Goal: Navigation & Orientation: Find specific page/section

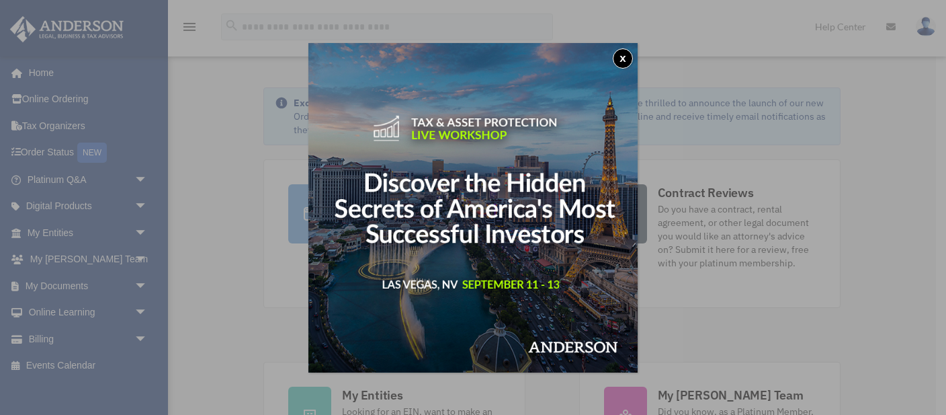
click at [618, 56] on button "x" at bounding box center [623, 58] width 20 height 20
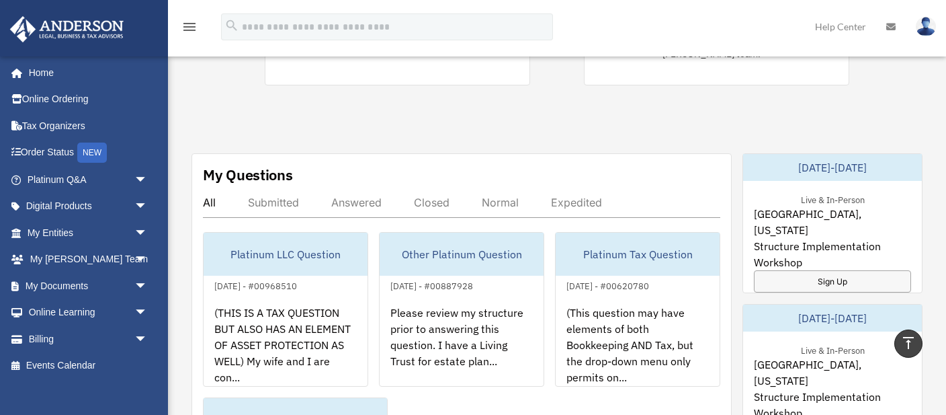
scroll to position [142, 0]
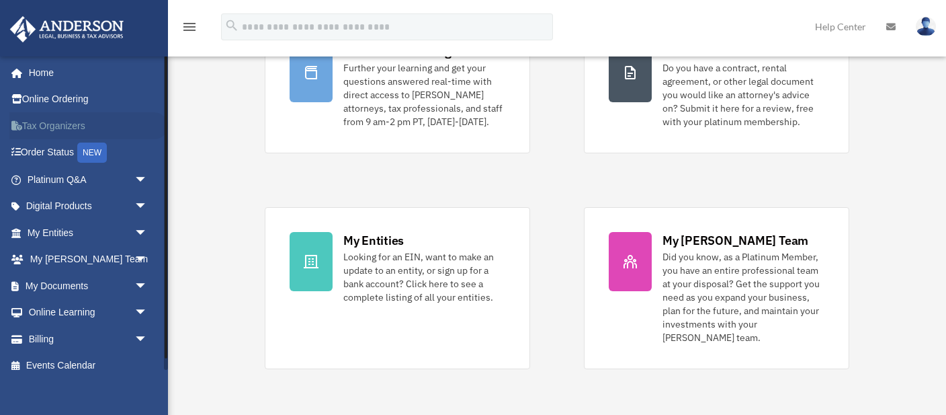
click at [50, 124] on link "Tax Organizers" at bounding box center [88, 125] width 159 height 27
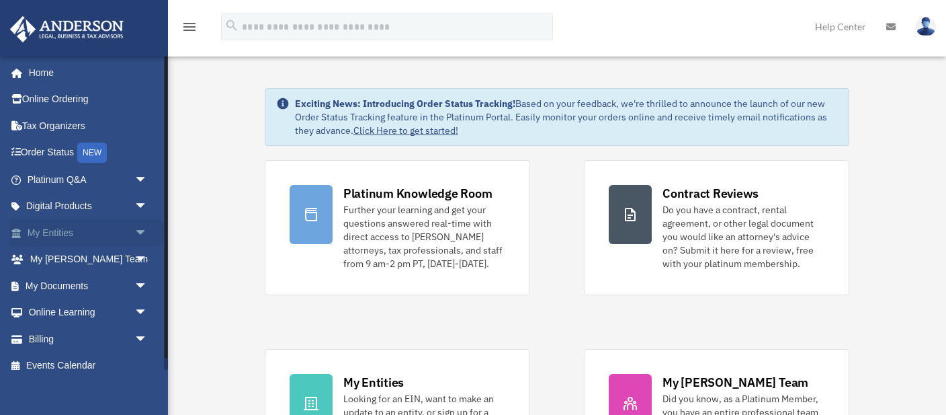
click at [143, 230] on span "arrow_drop_down" at bounding box center [147, 233] width 27 height 28
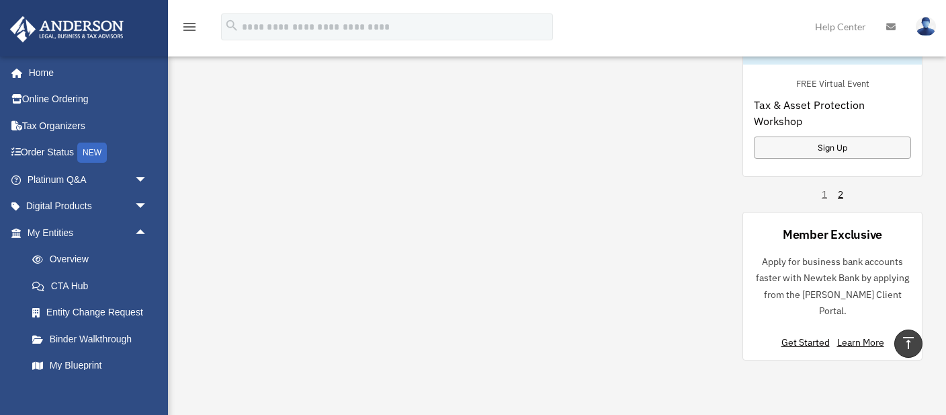
scroll to position [284, 0]
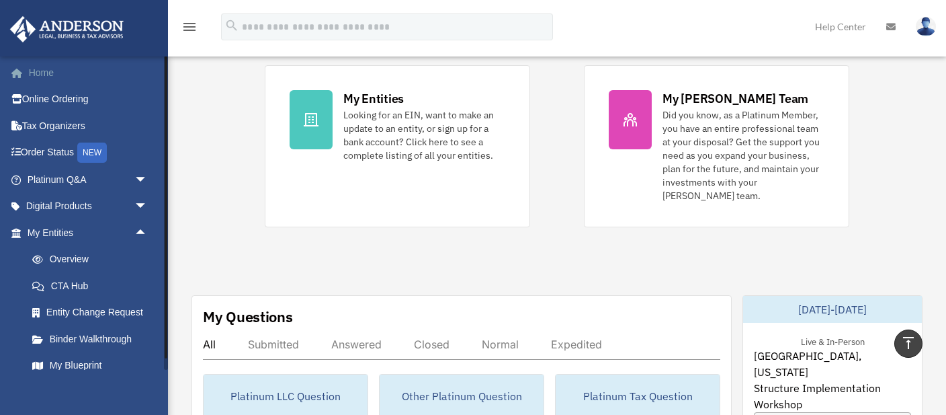
click at [39, 72] on link "Home" at bounding box center [88, 72] width 159 height 27
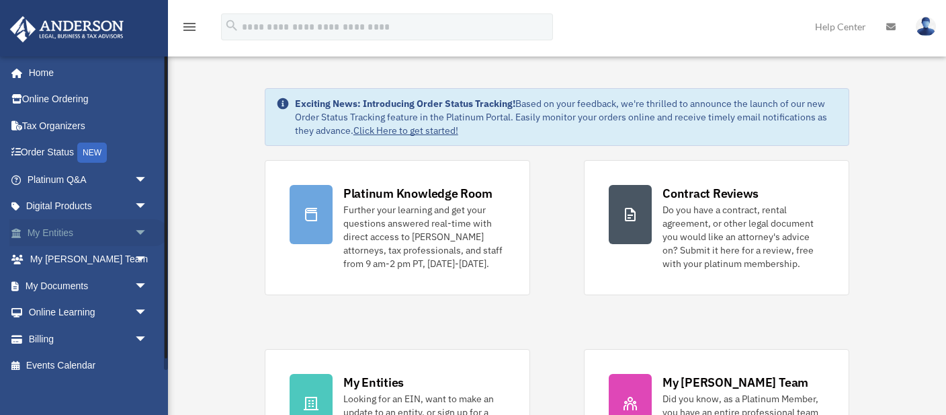
click at [58, 228] on link "My Entities arrow_drop_down" at bounding box center [88, 232] width 159 height 27
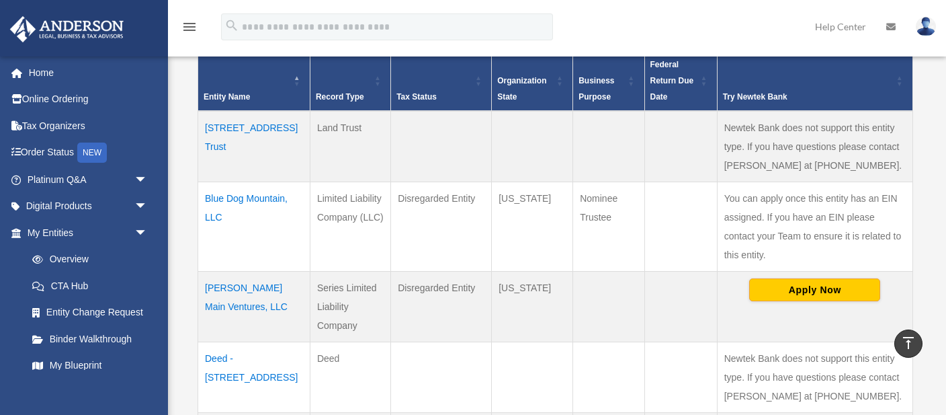
scroll to position [425, 0]
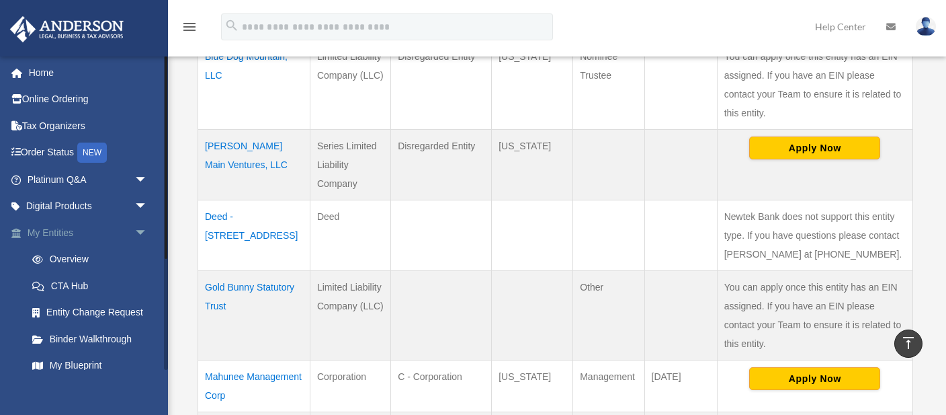
click at [139, 230] on span "arrow_drop_down" at bounding box center [147, 233] width 27 height 28
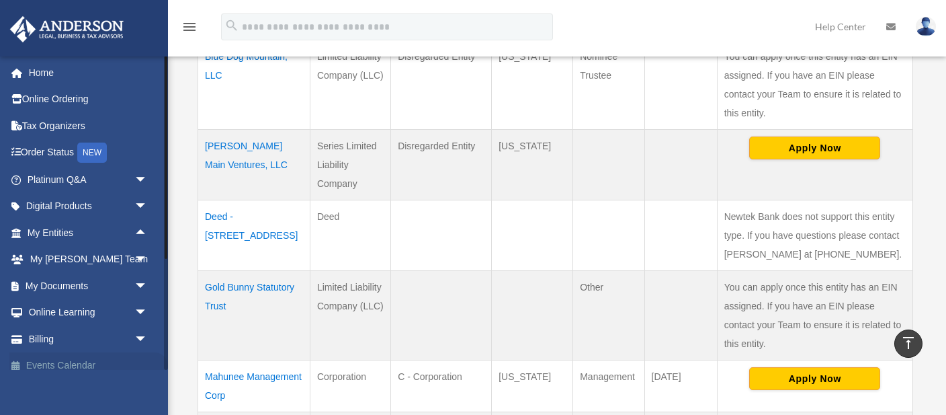
click at [77, 367] on link "Events Calendar" at bounding box center [88, 365] width 159 height 27
